Goal: Find specific page/section: Find specific page/section

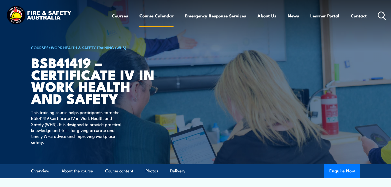
click at [157, 14] on link "Course Calendar" at bounding box center [156, 16] width 34 height 14
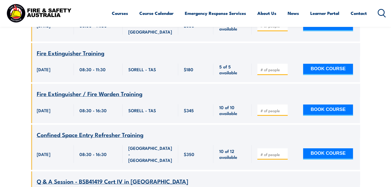
scroll to position [9681, 0]
